Goal: Information Seeking & Learning: Learn about a topic

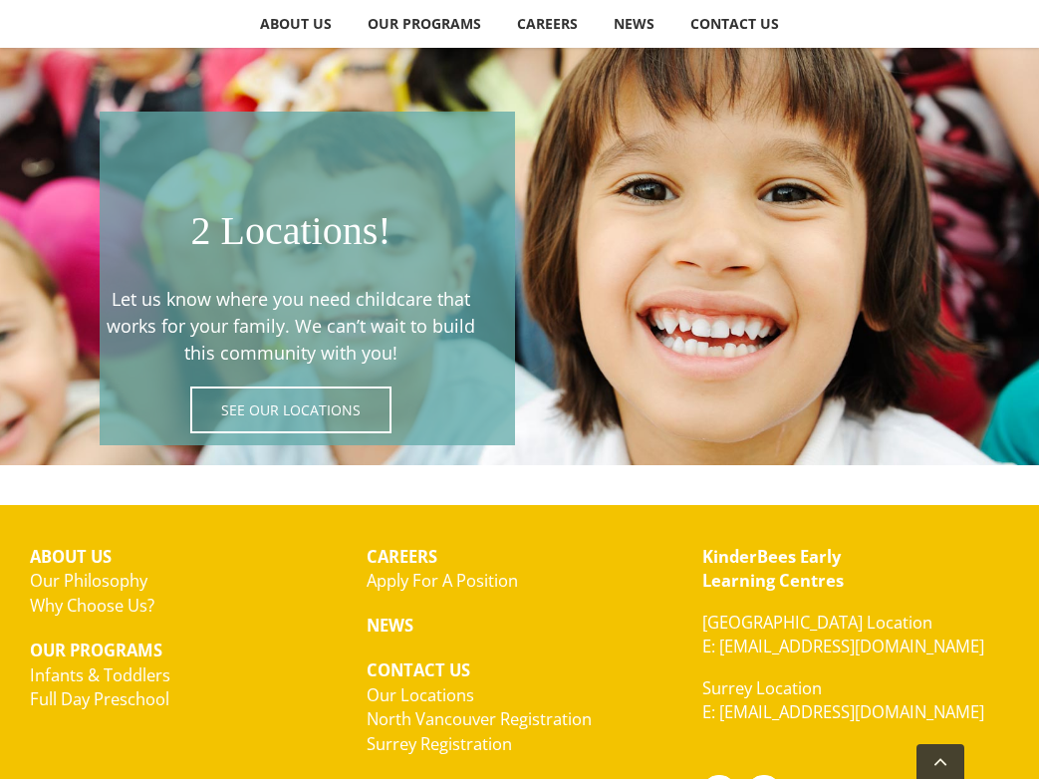
scroll to position [3276, 0]
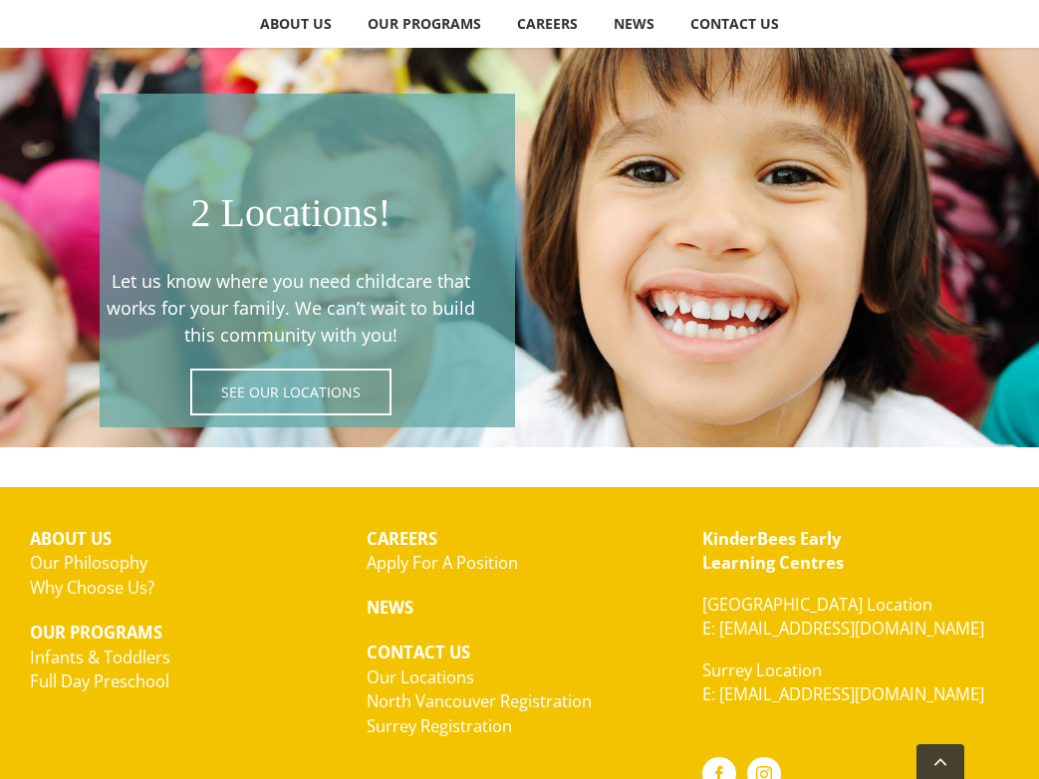
click at [253, 387] on span at bounding box center [307, 261] width 415 height 334
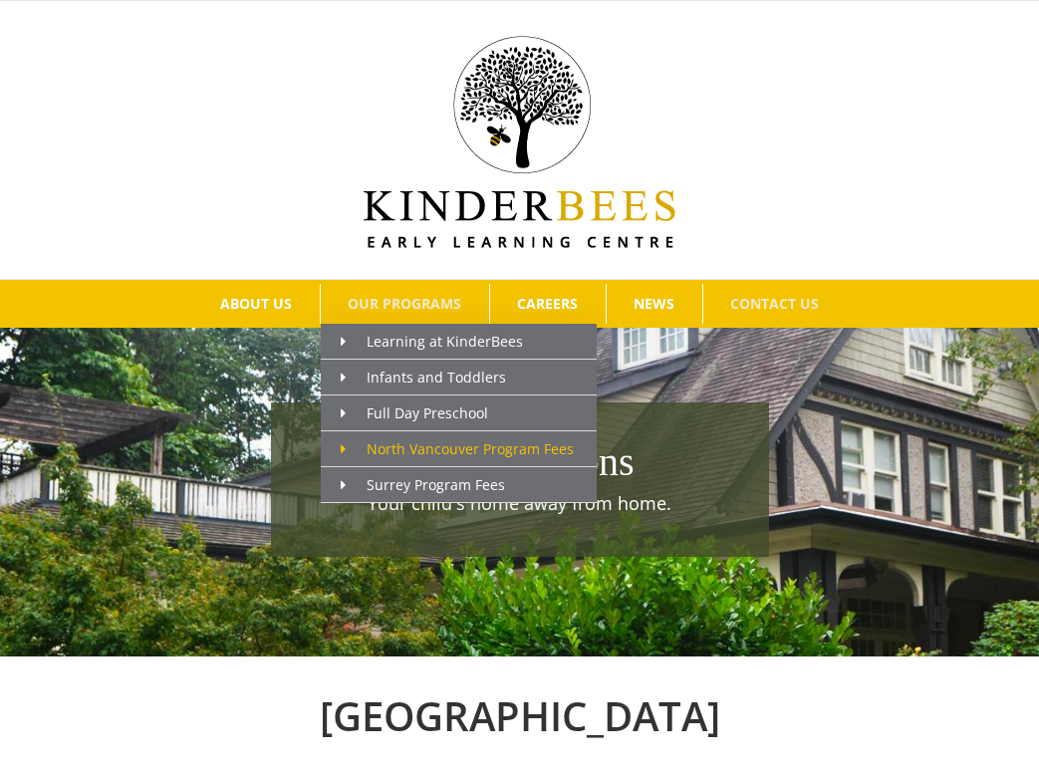
click at [432, 449] on span "North Vancouver Program Fees" at bounding box center [457, 448] width 233 height 19
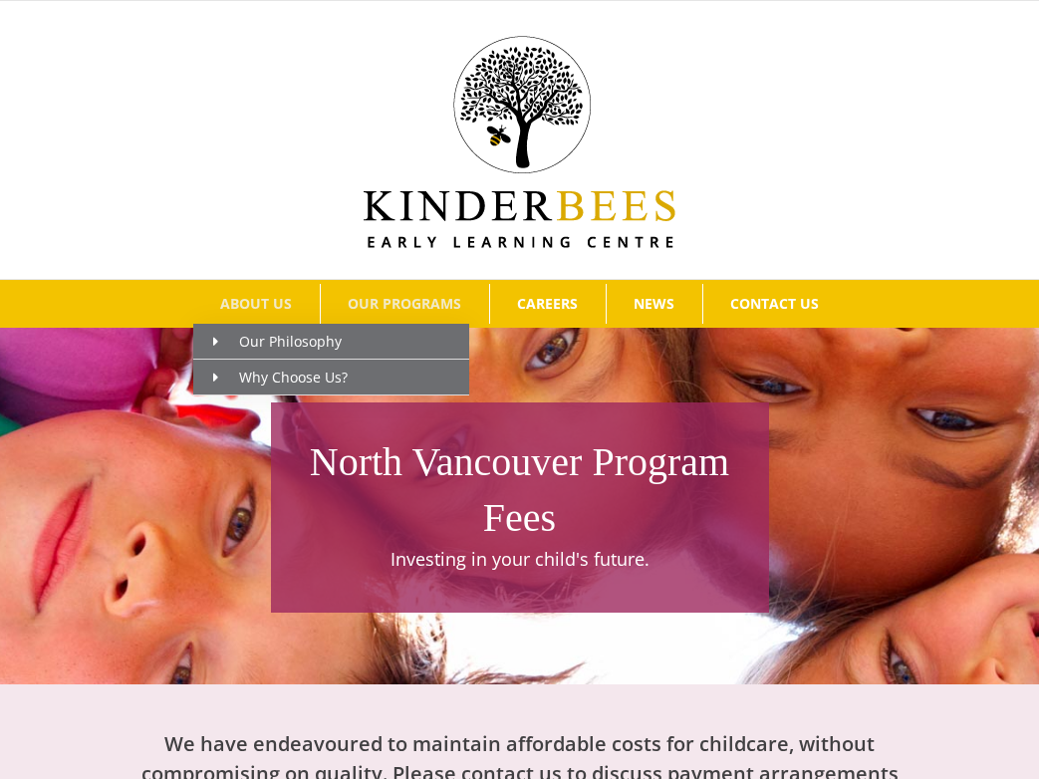
click at [271, 311] on span "ABOUT US" at bounding box center [256, 304] width 72 height 14
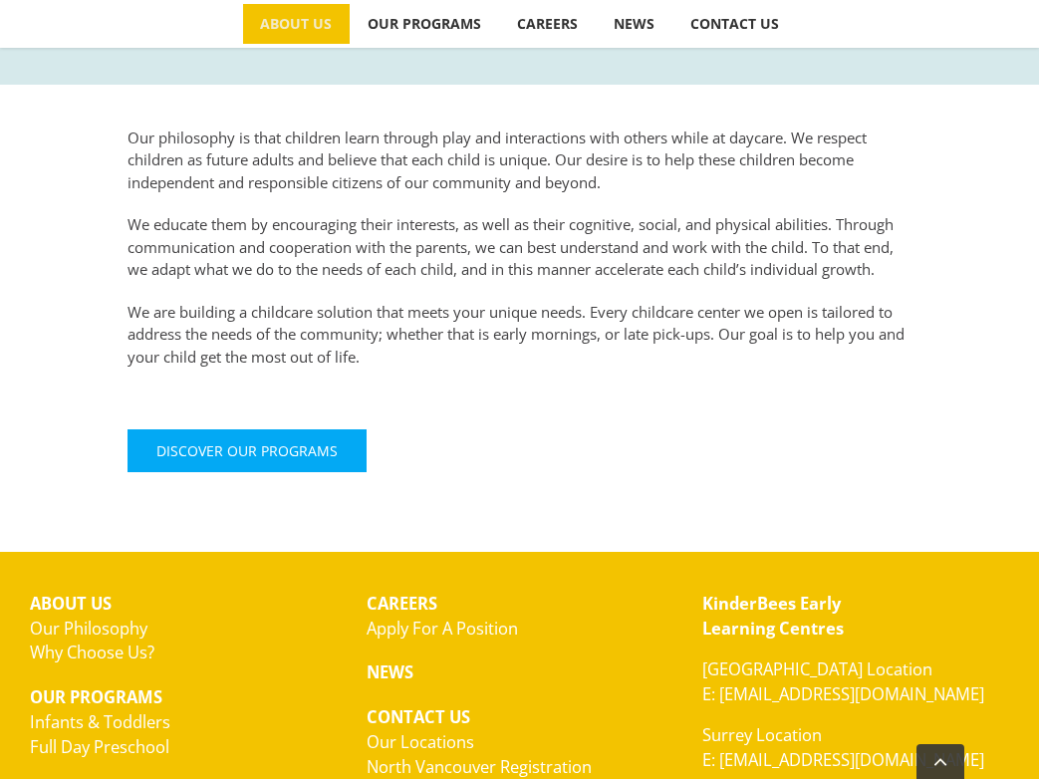
scroll to position [721, 0]
